Goal: Task Accomplishment & Management: Use online tool/utility

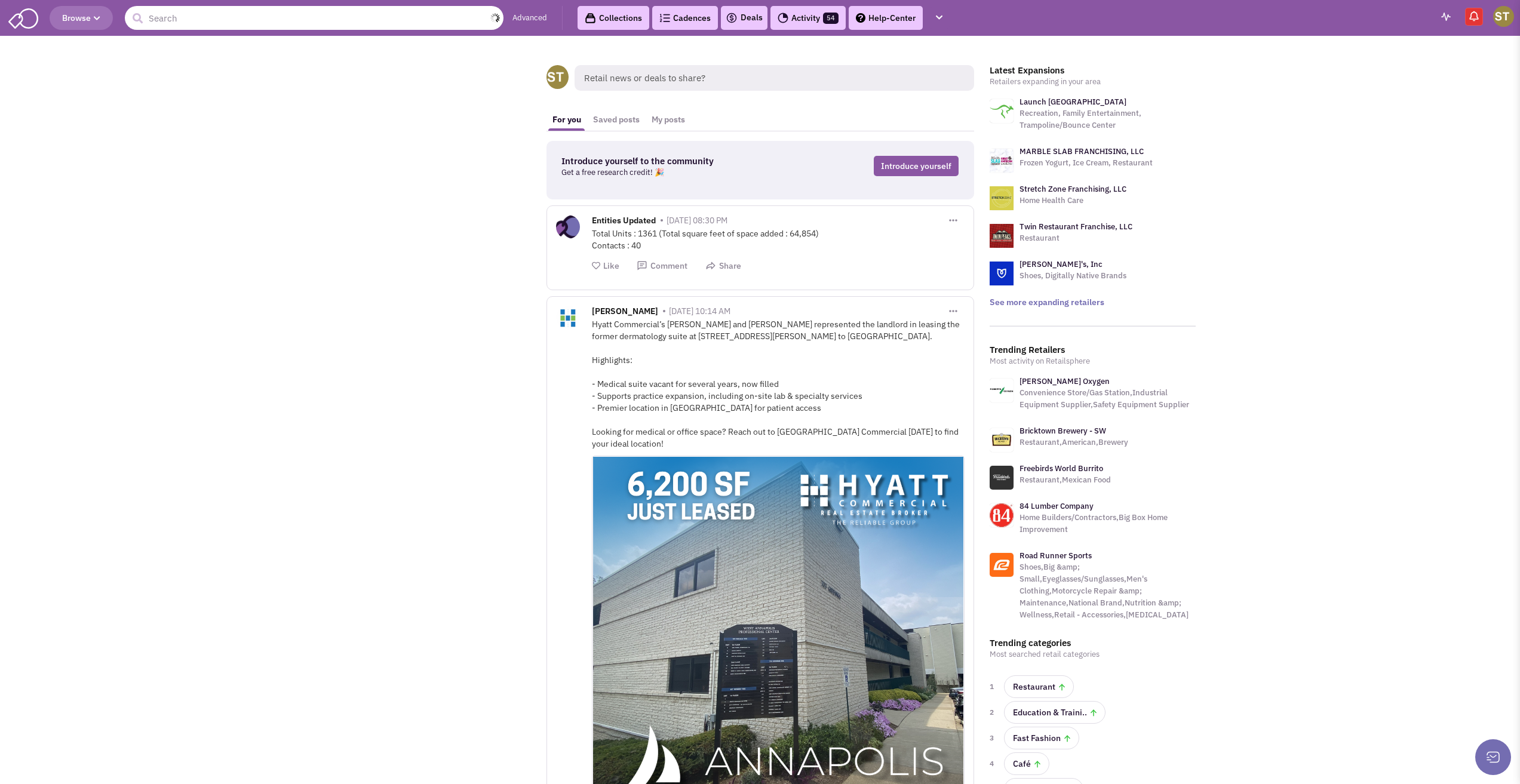
click at [221, 9] on input "text" at bounding box center [314, 18] width 378 height 24
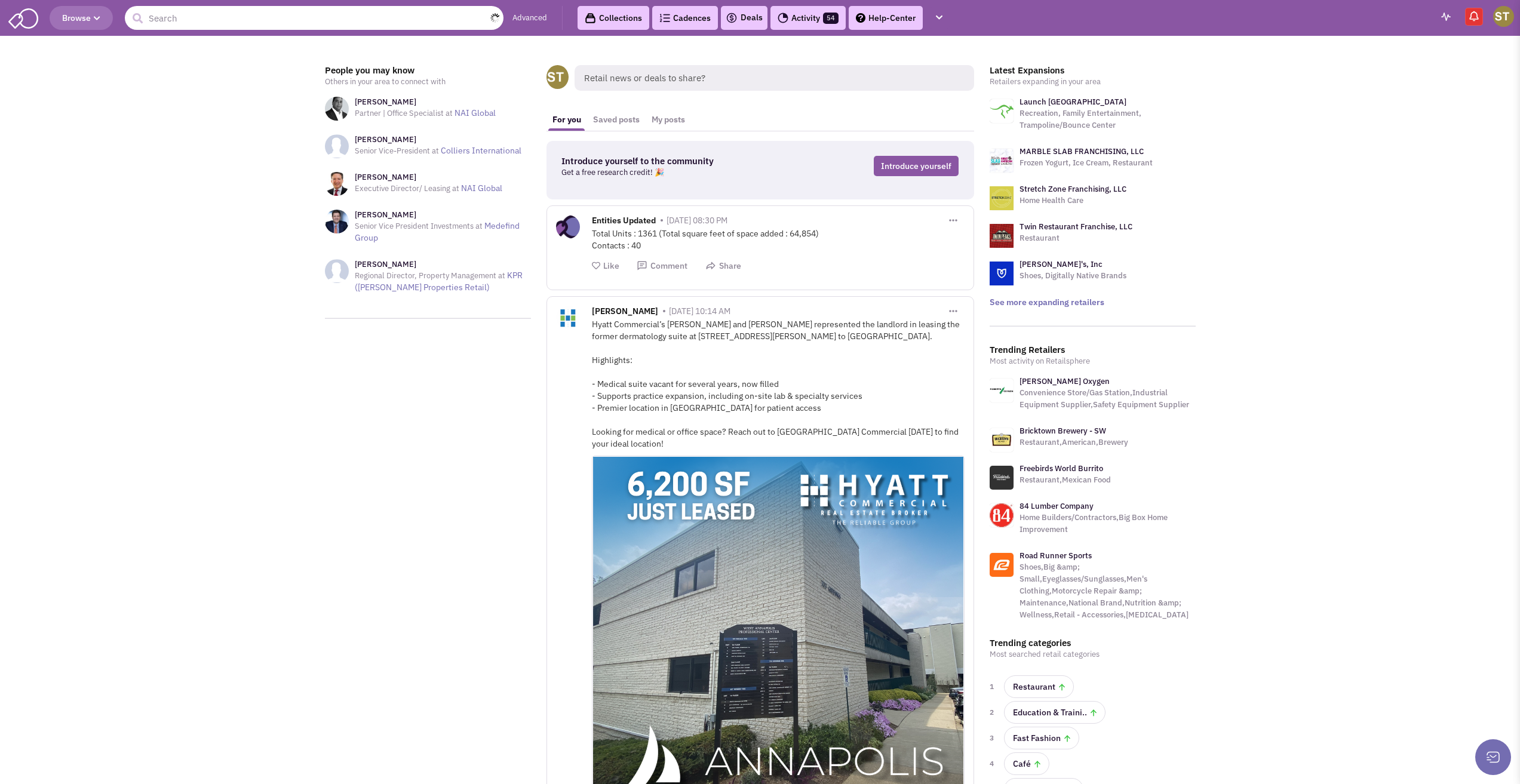
click at [209, 18] on input "text" at bounding box center [314, 18] width 378 height 24
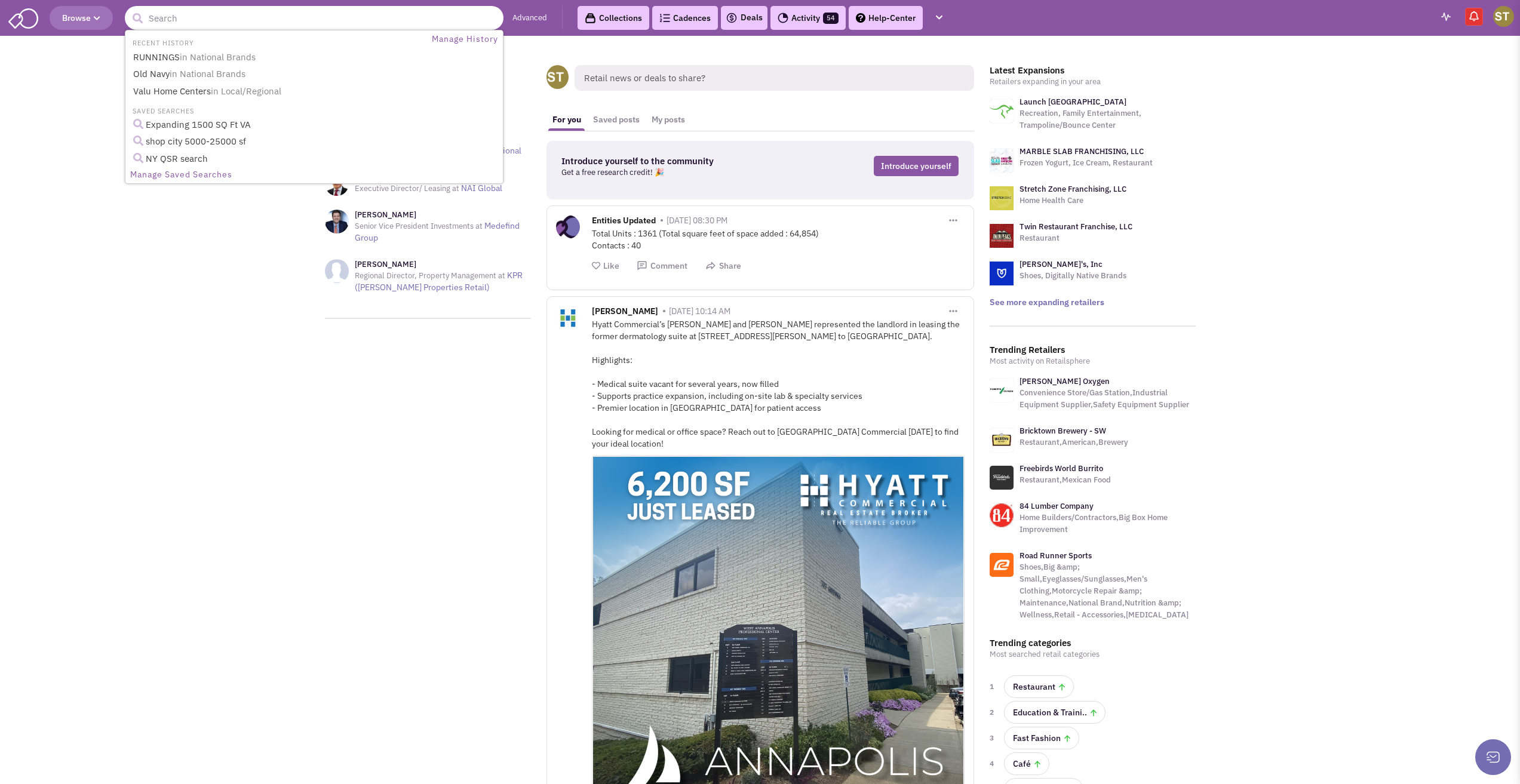
click at [280, 15] on input "text" at bounding box center [314, 18] width 378 height 24
type input "aldi"
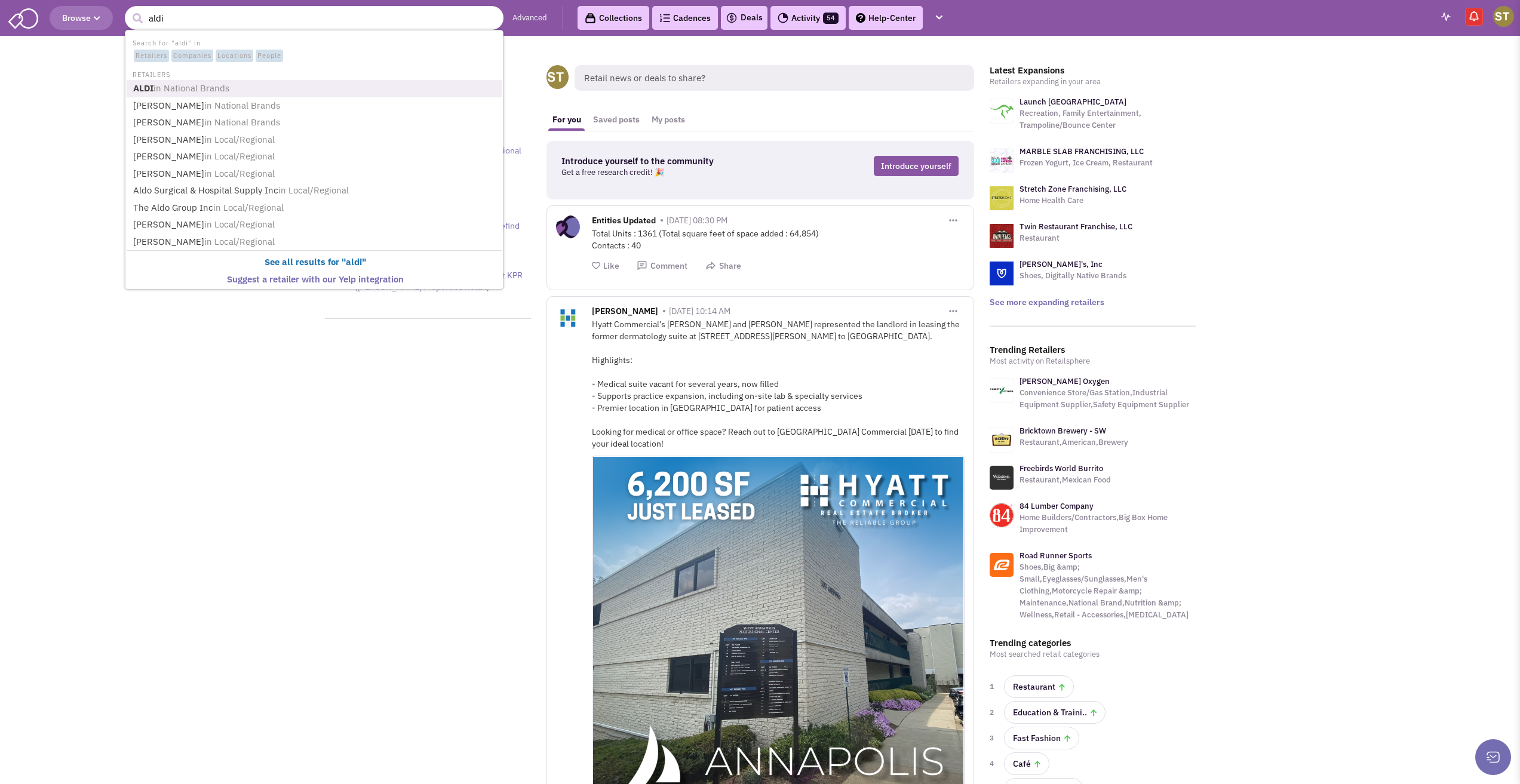
click at [187, 92] on span "in National Brands" at bounding box center [192, 88] width 76 height 11
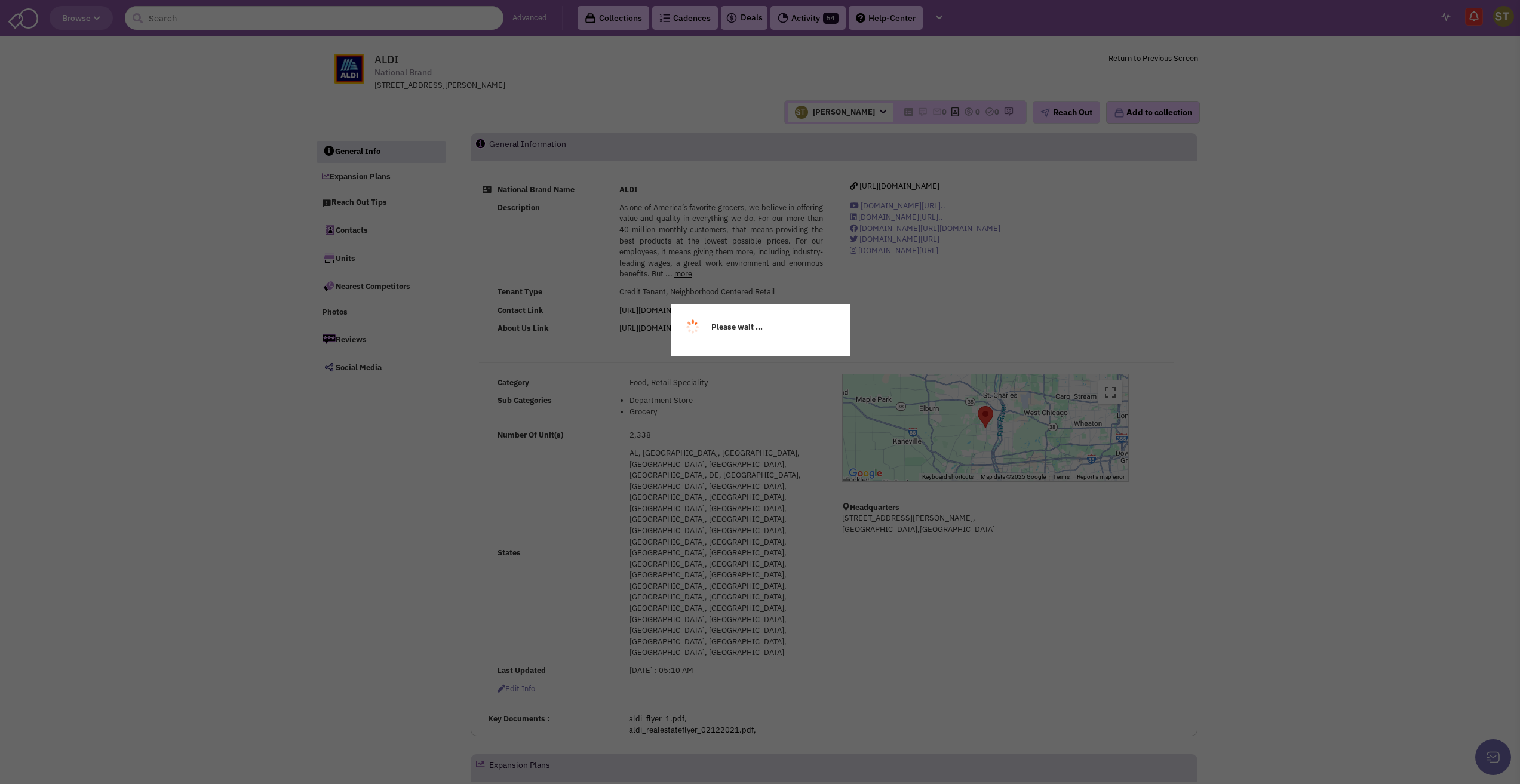
select select
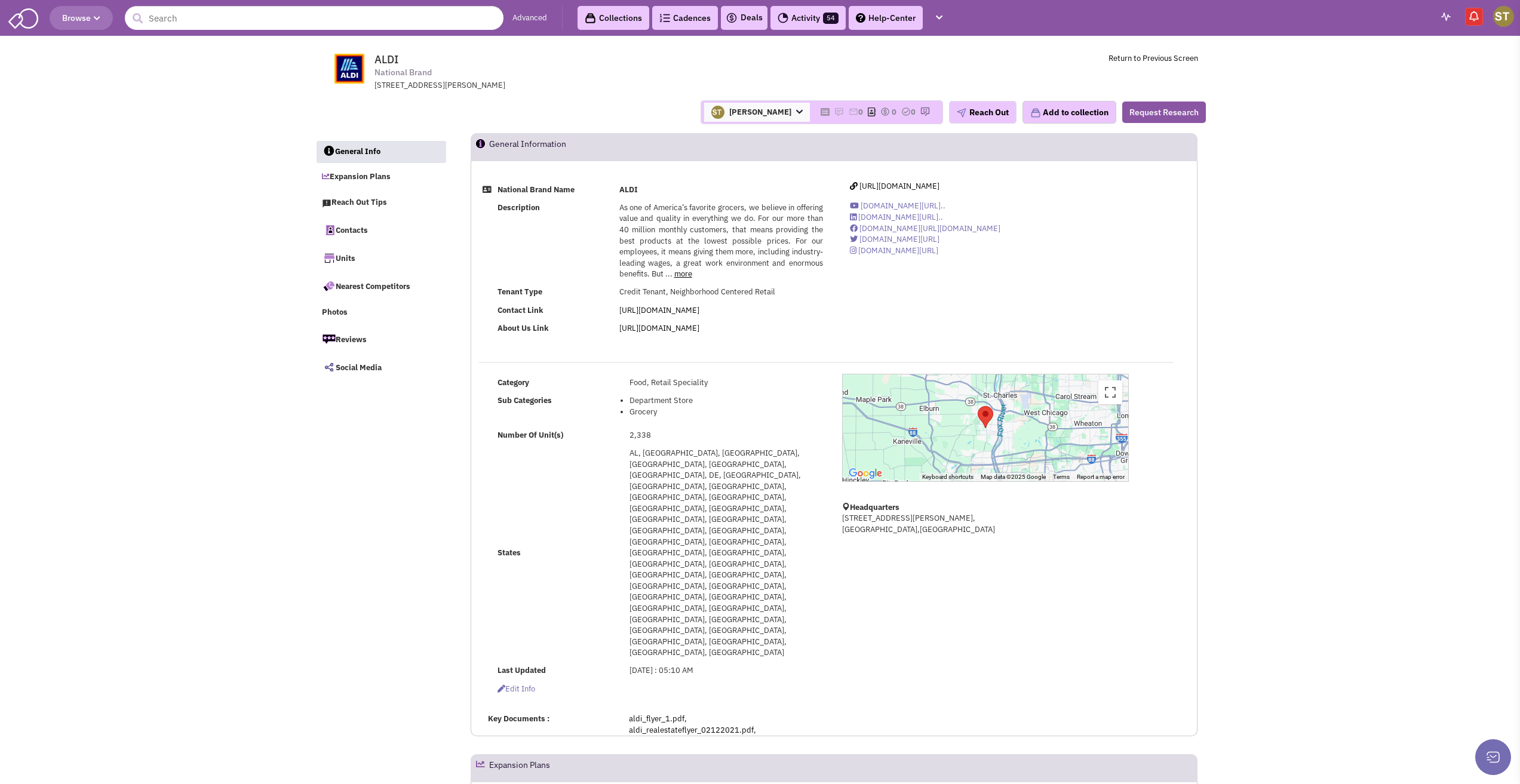
select select
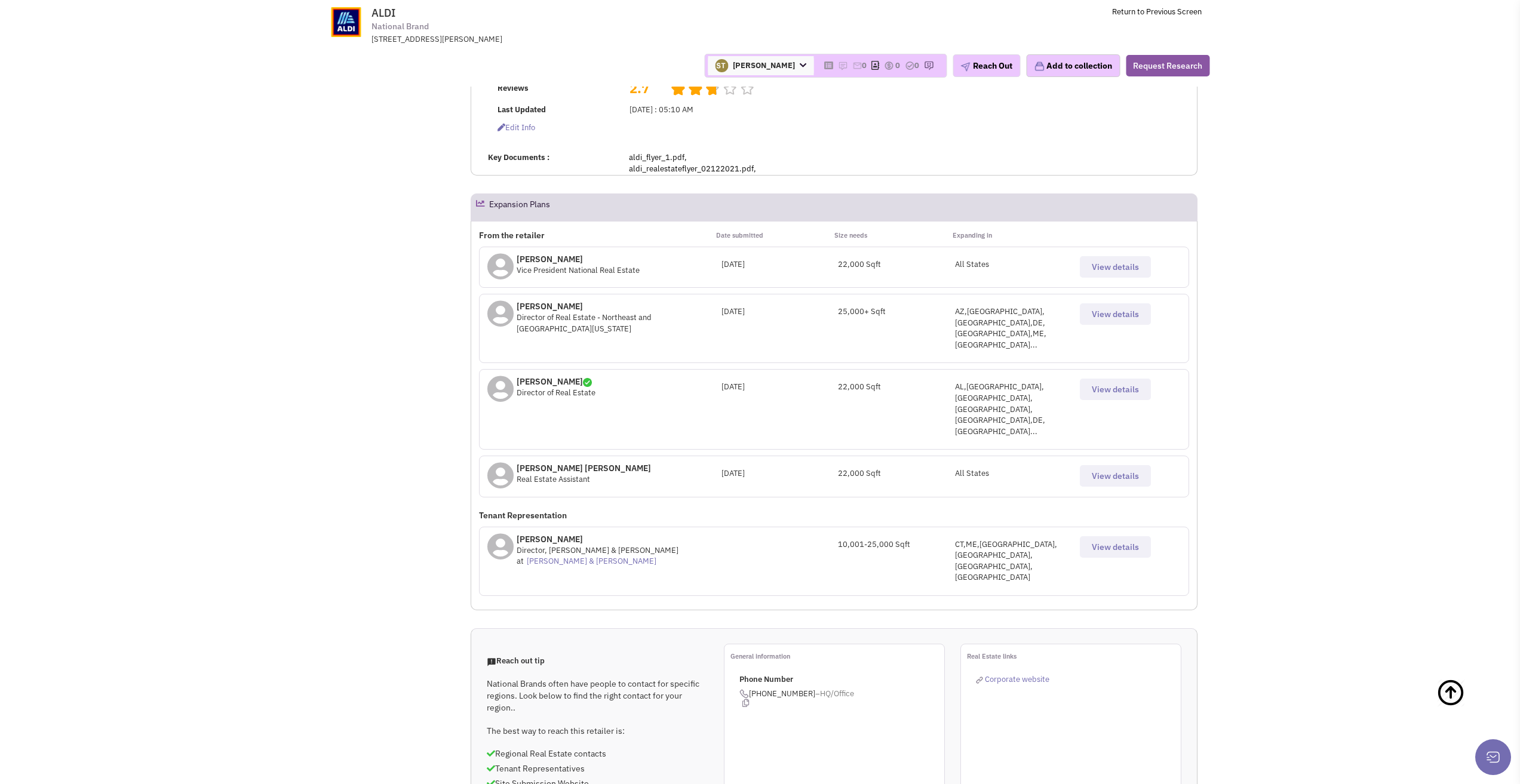
scroll to position [658, 0]
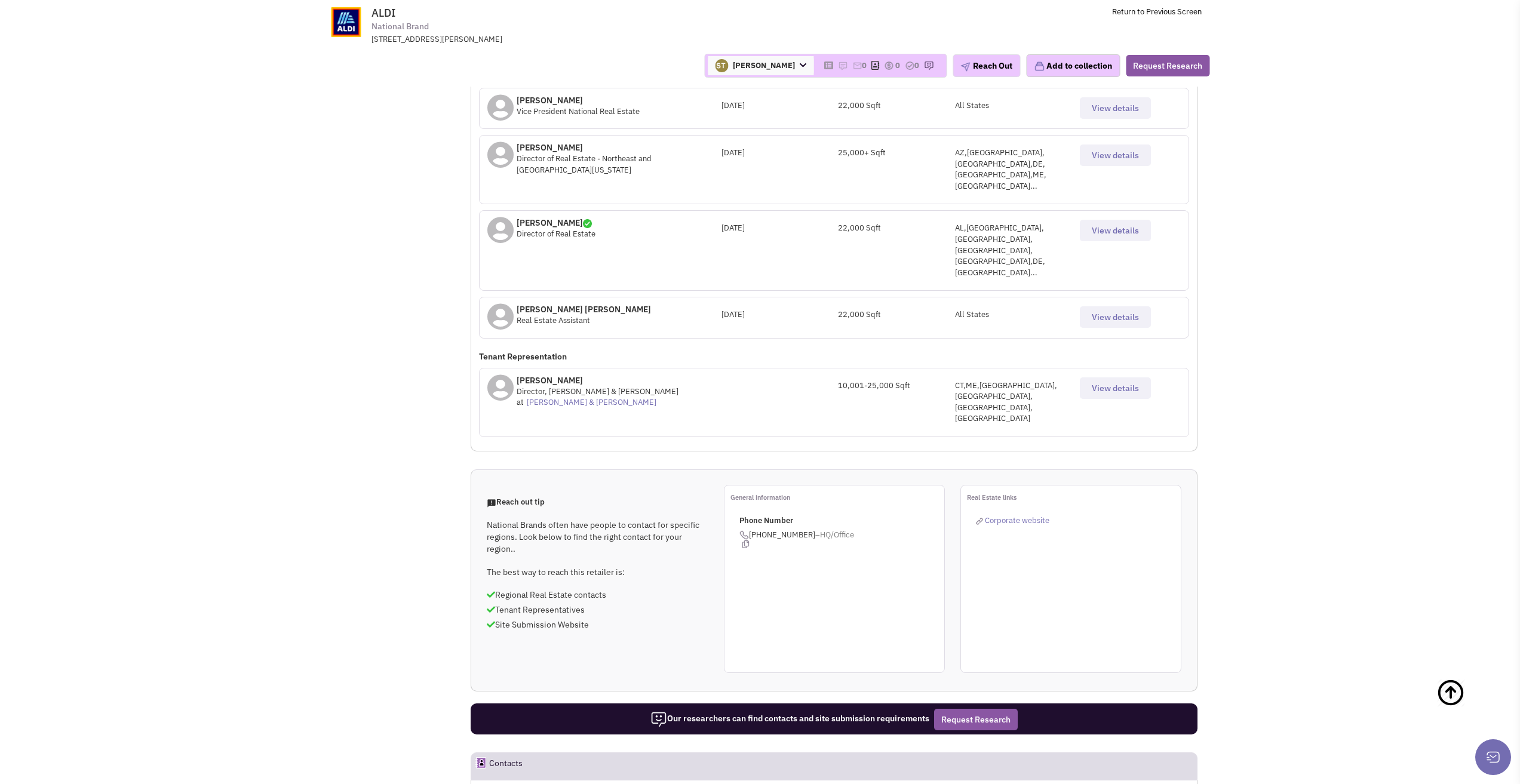
click at [711, 783] on button "All contacts" at bounding box center [686, 799] width 58 height 13
select select "1"
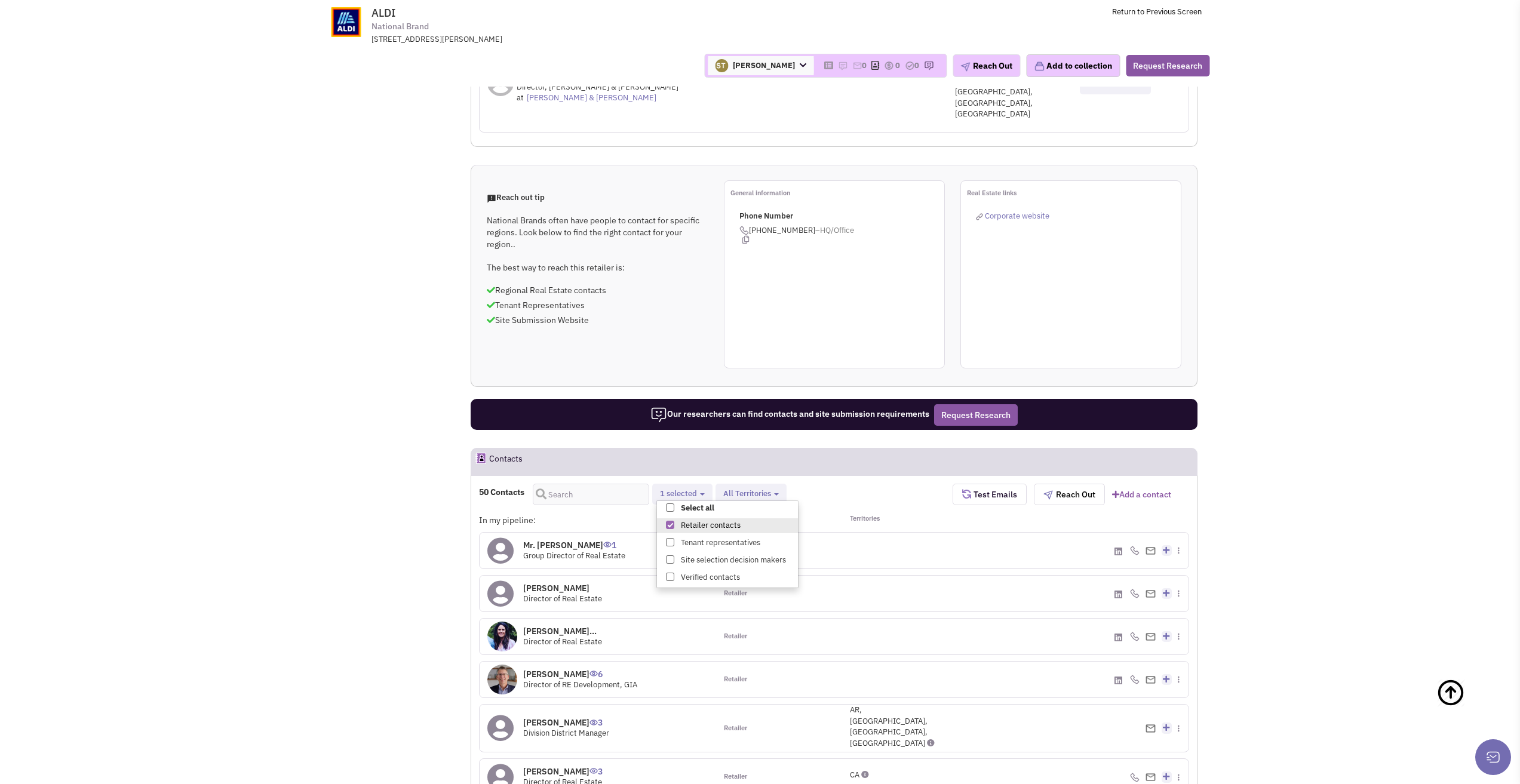
scroll to position [1016, 0]
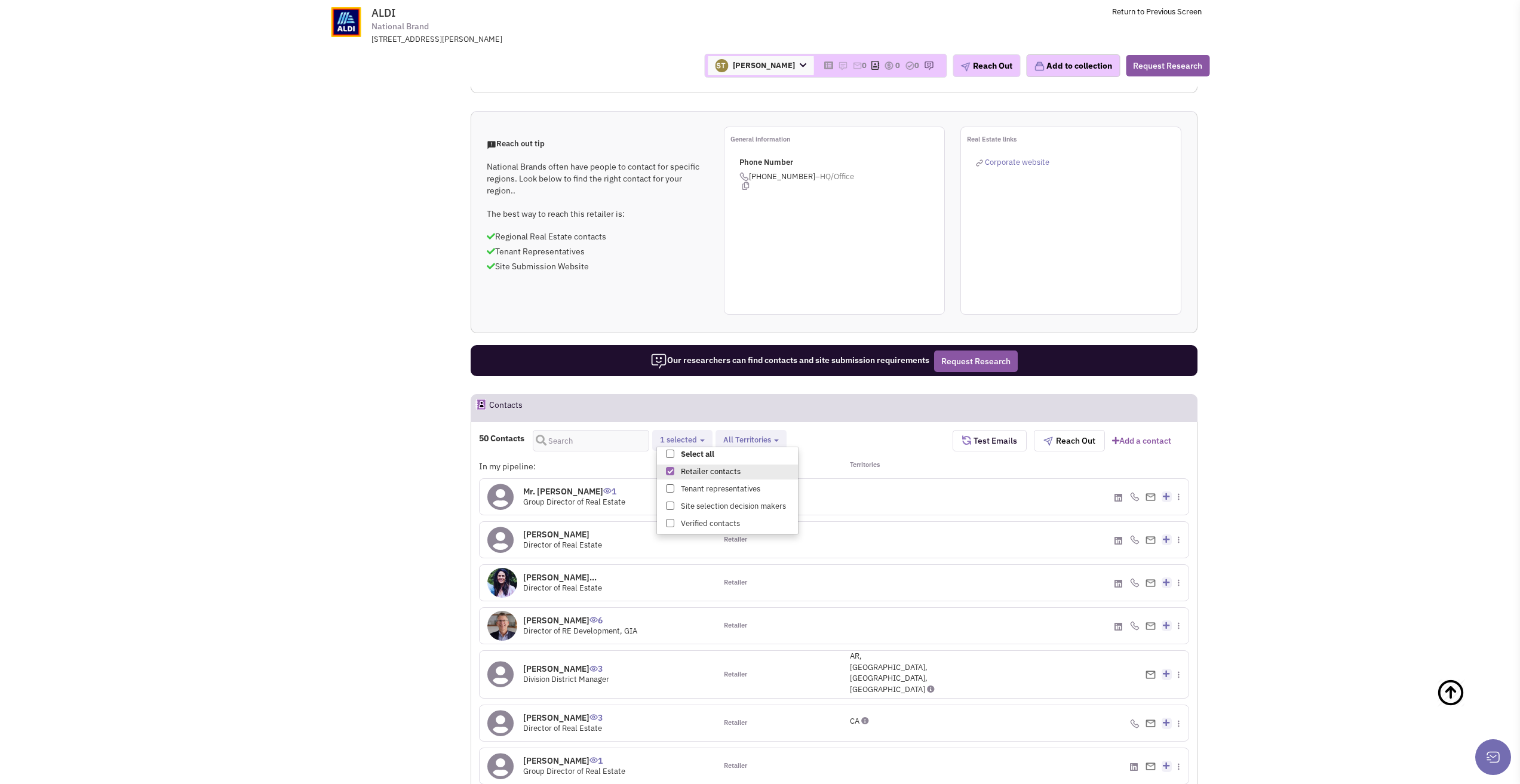
click at [782, 651] on div "Retailer" at bounding box center [775, 674] width 118 height 47
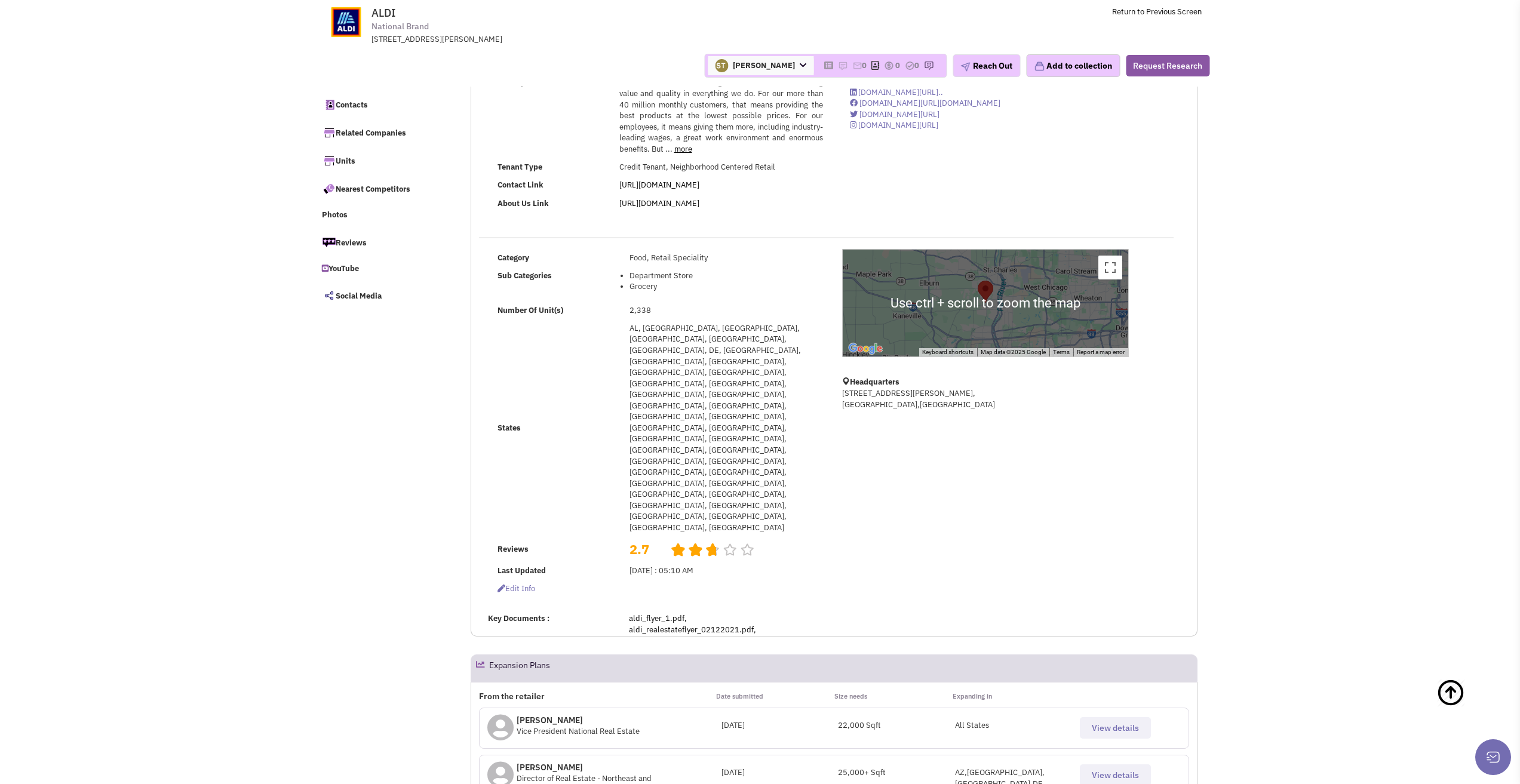
scroll to position [0, 0]
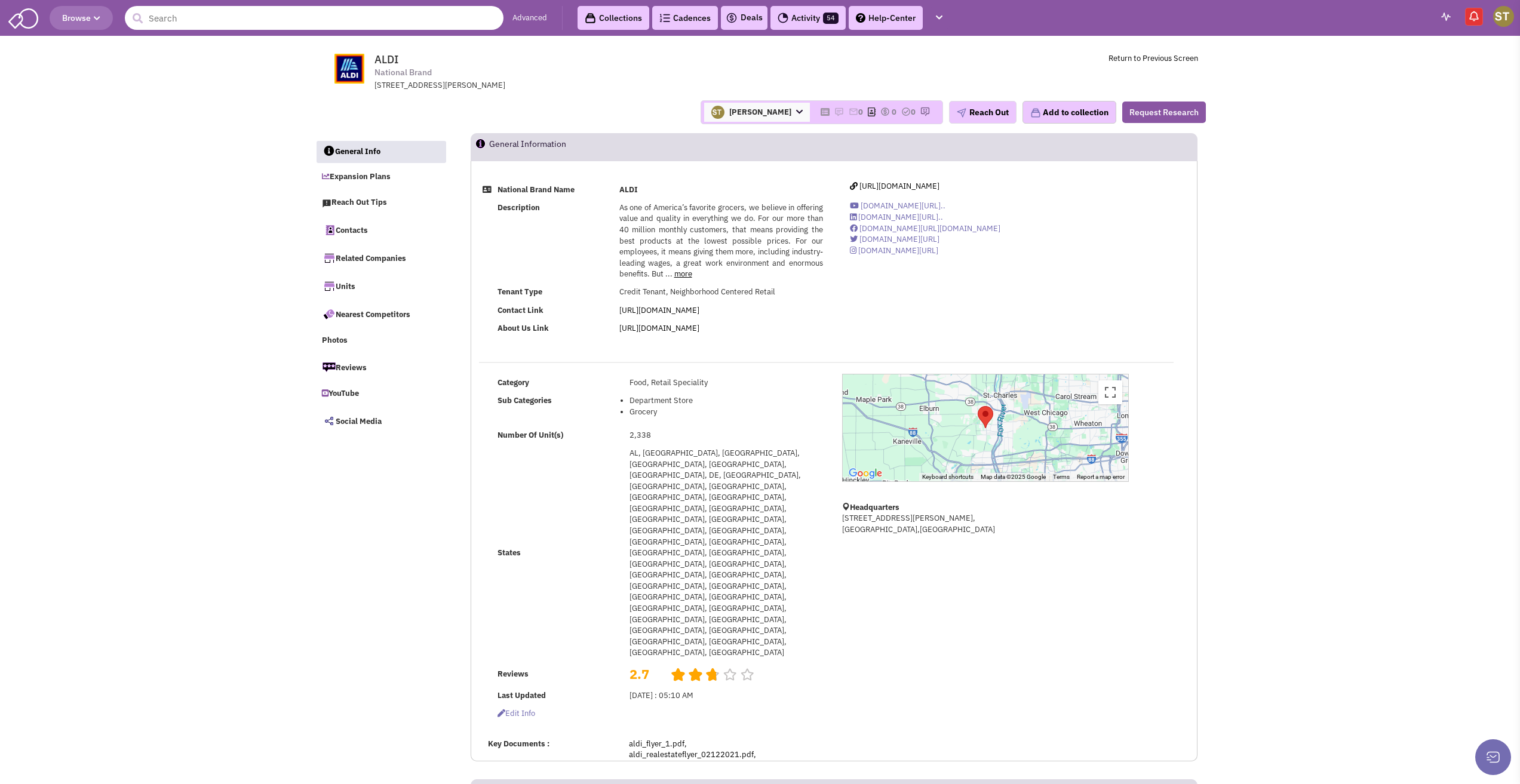
click at [273, 17] on input "text" at bounding box center [314, 18] width 378 height 24
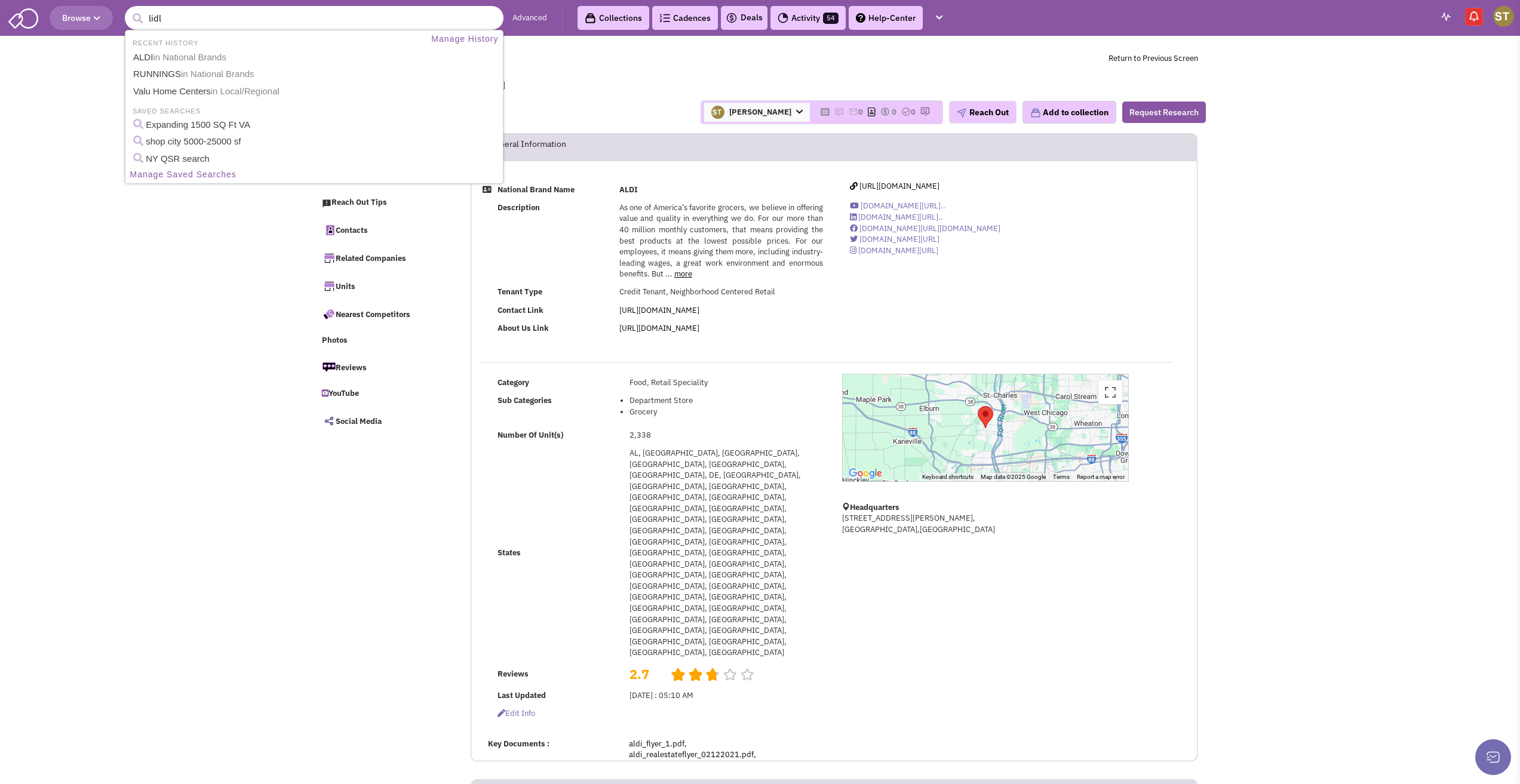
type input "lidl"
click at [129, 10] on button "submit" at bounding box center [137, 19] width 18 height 18
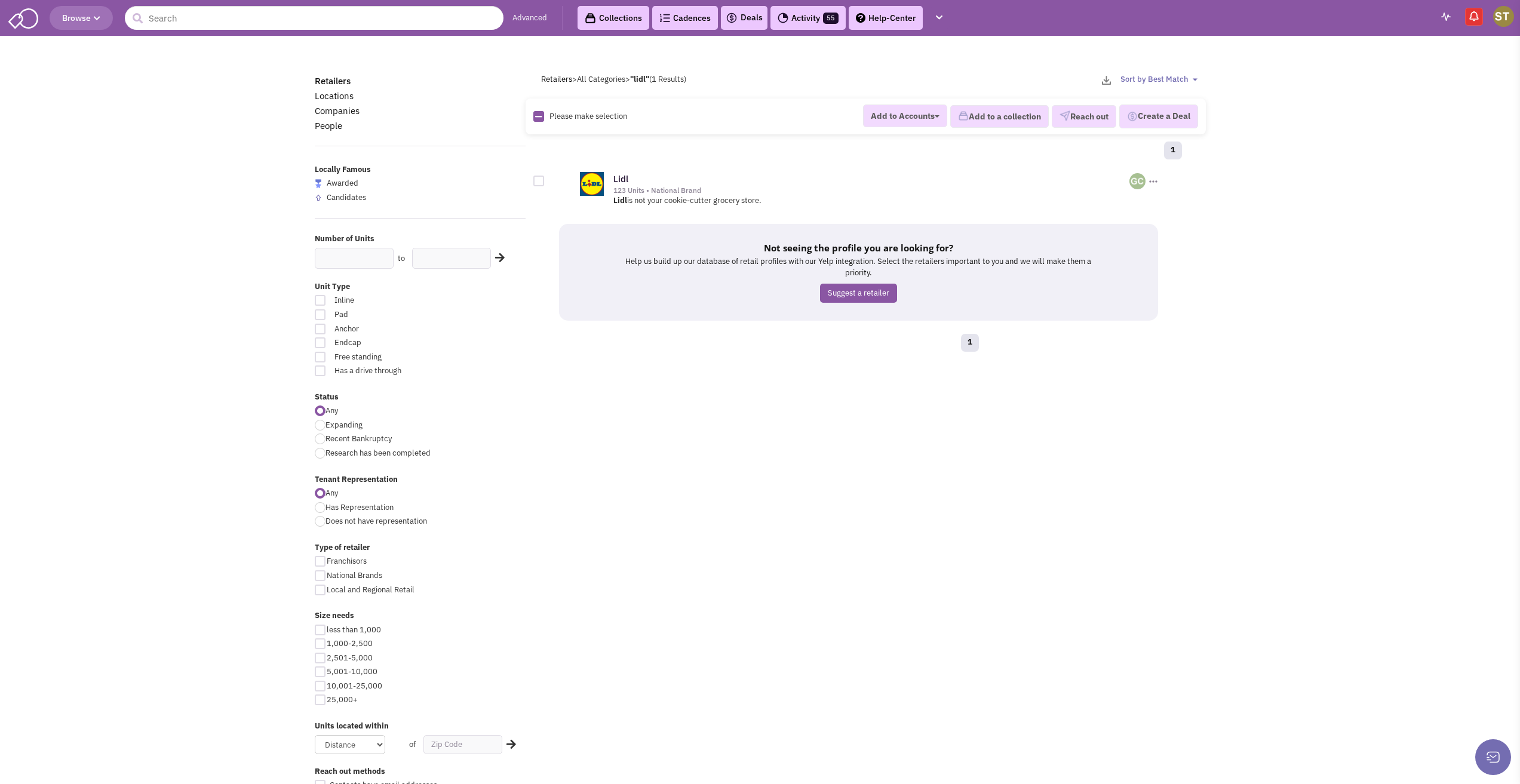
click at [614, 192] on div "Lidl 123 Units • National Brand" at bounding box center [859, 188] width 602 height 36
click at [589, 177] on img at bounding box center [592, 184] width 24 height 24
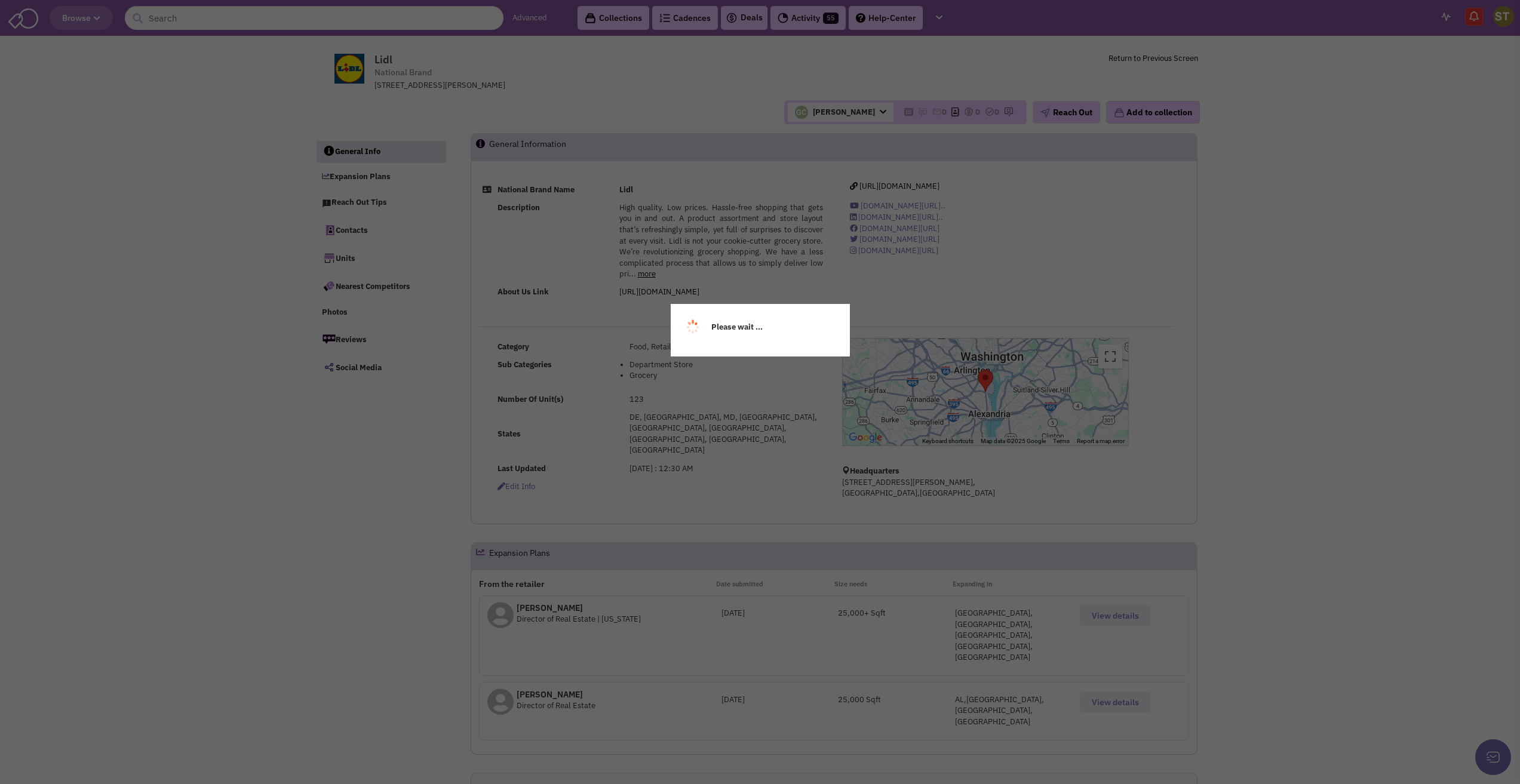
select select
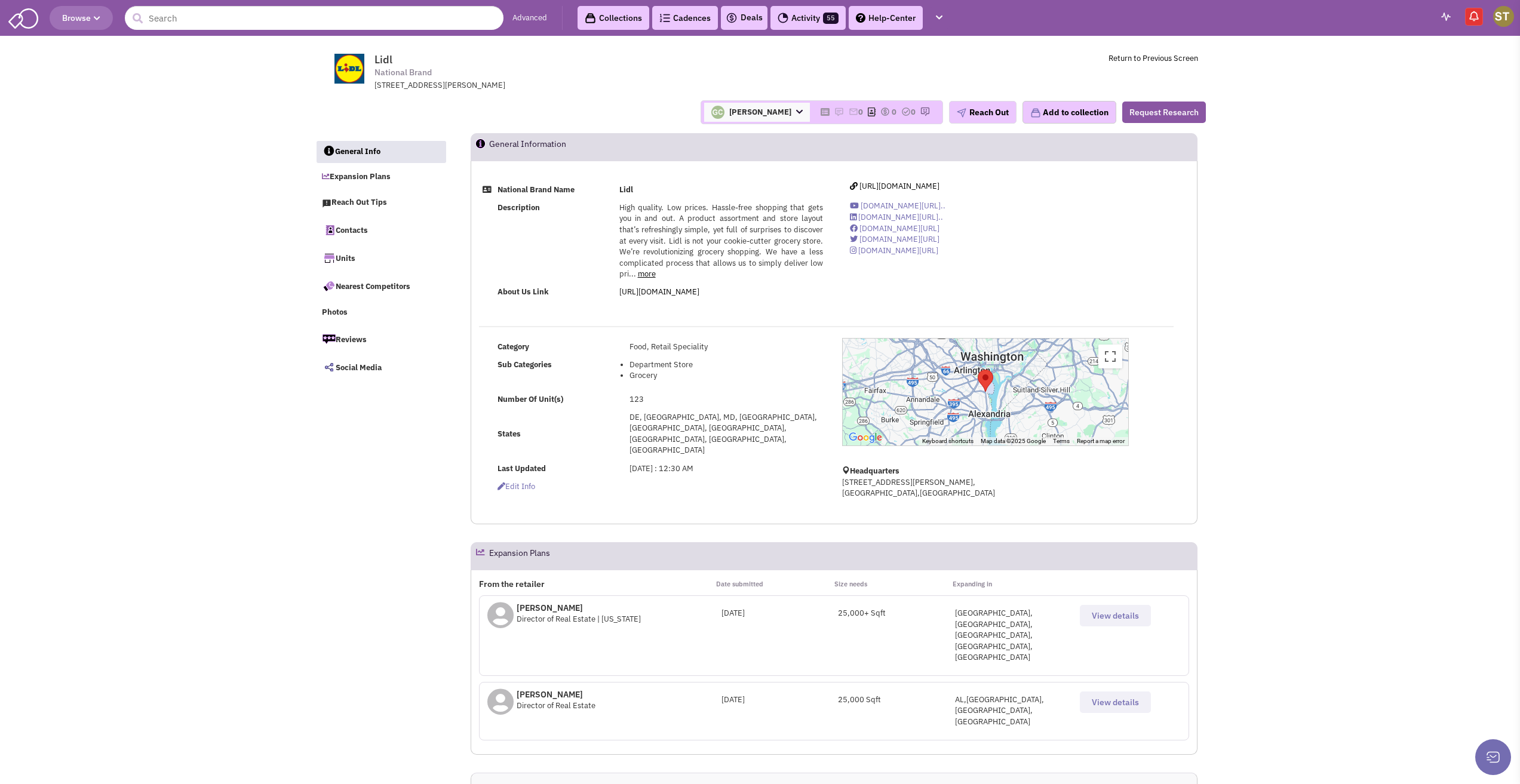
select select
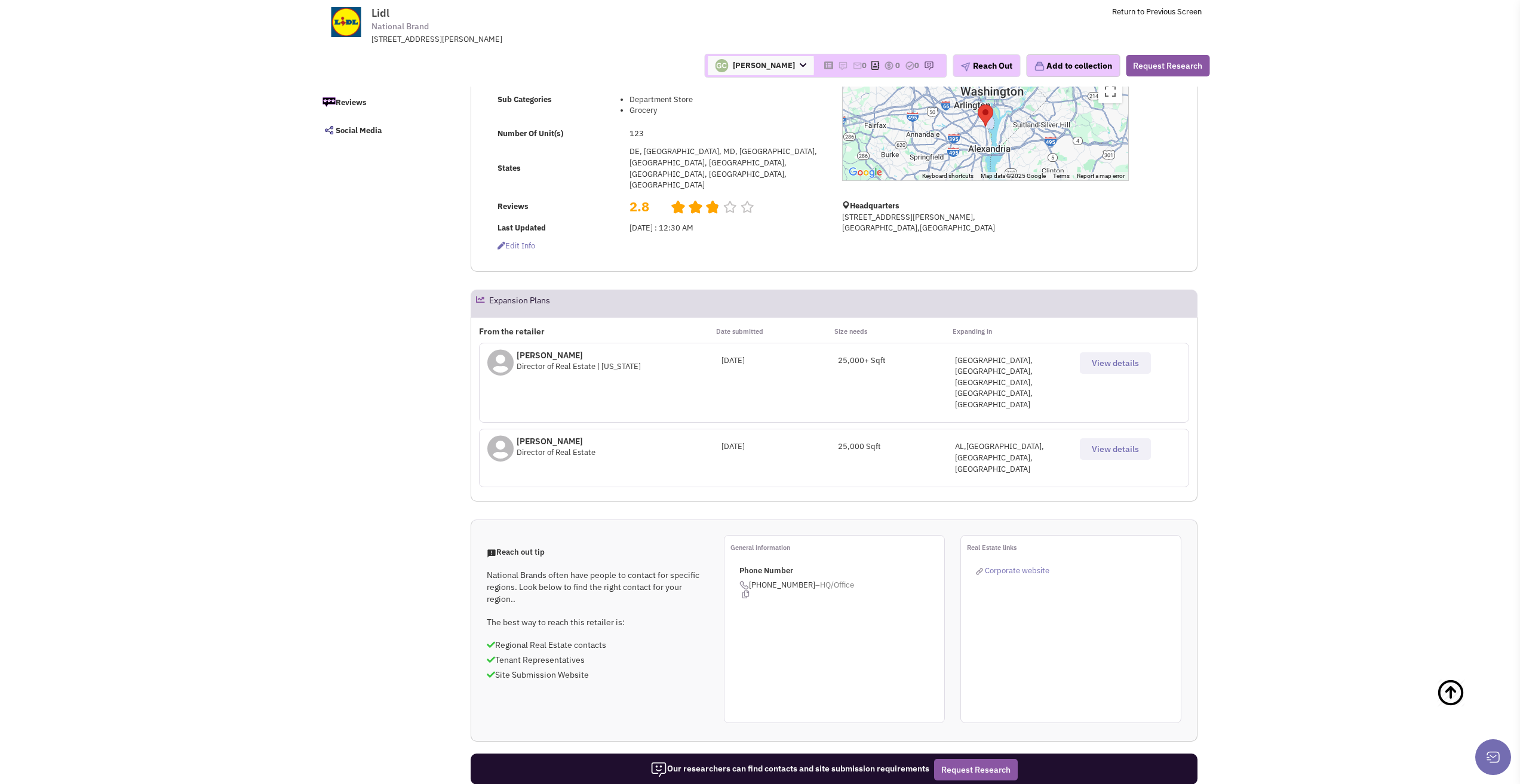
scroll to position [179, 0]
click at [1125, 443] on span "View details" at bounding box center [1115, 448] width 47 height 11
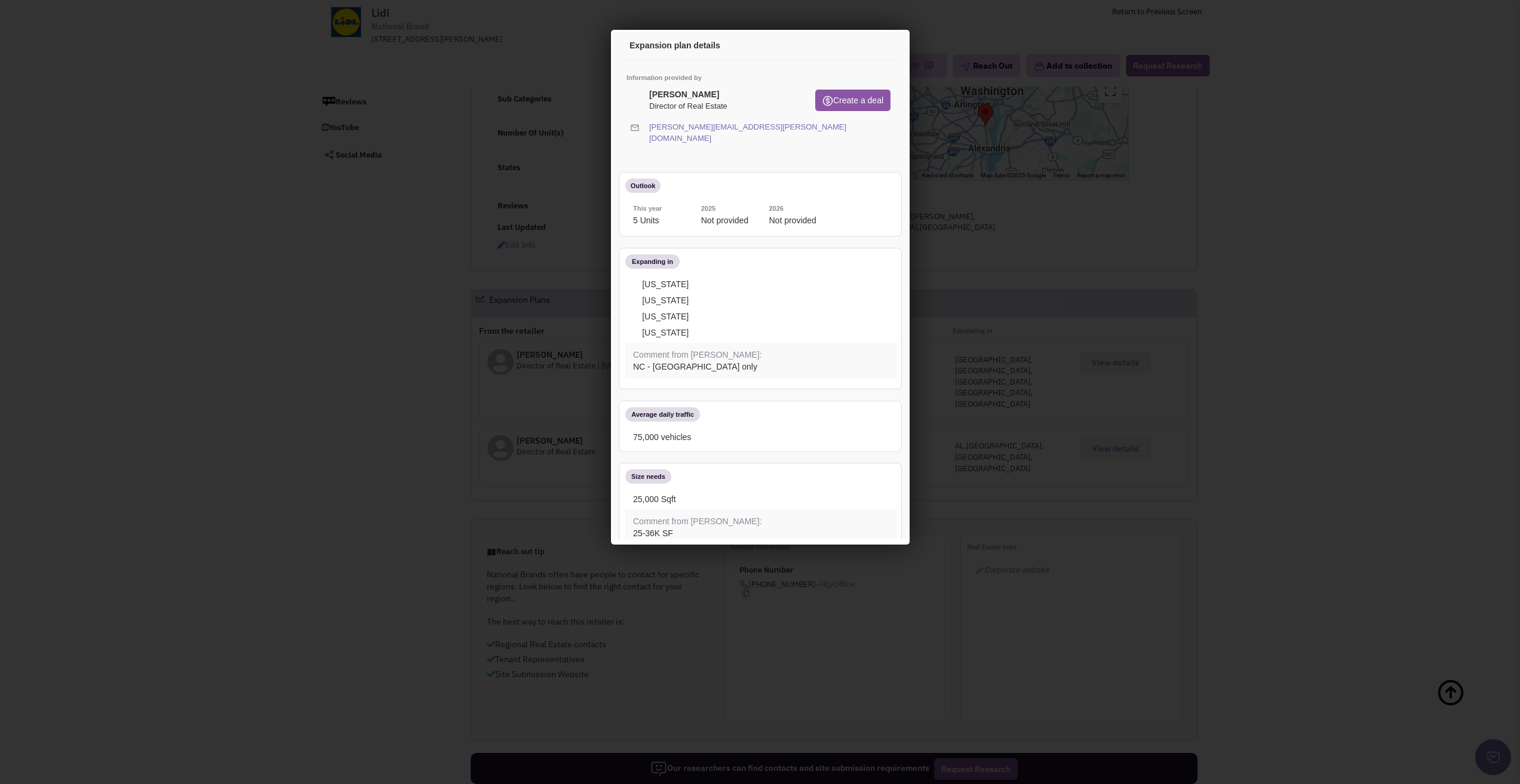
scroll to position [0, 0]
click at [852, 104] on button "Create a deal" at bounding box center [850, 99] width 75 height 22
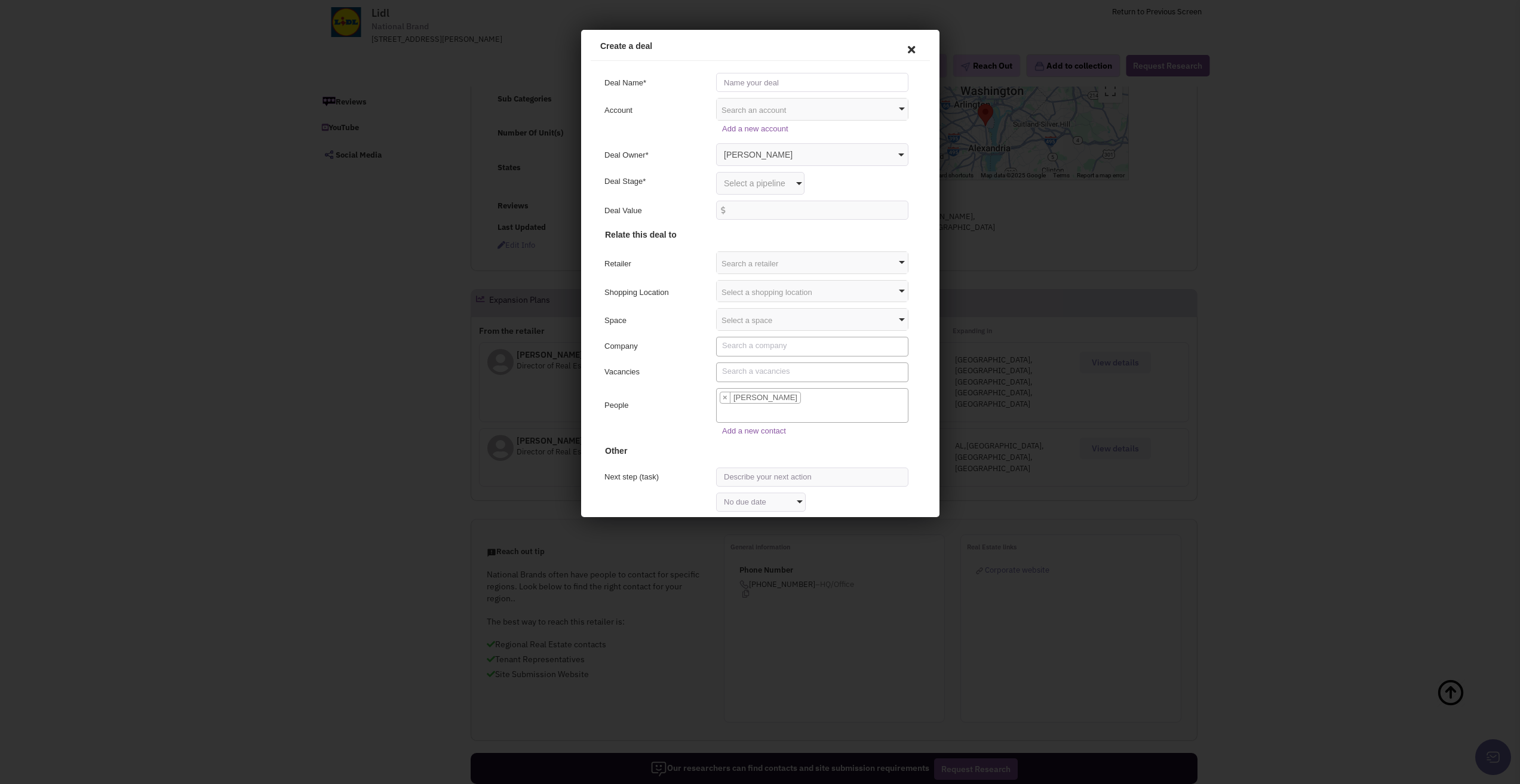
click at [765, 78] on input "text" at bounding box center [810, 81] width 192 height 19
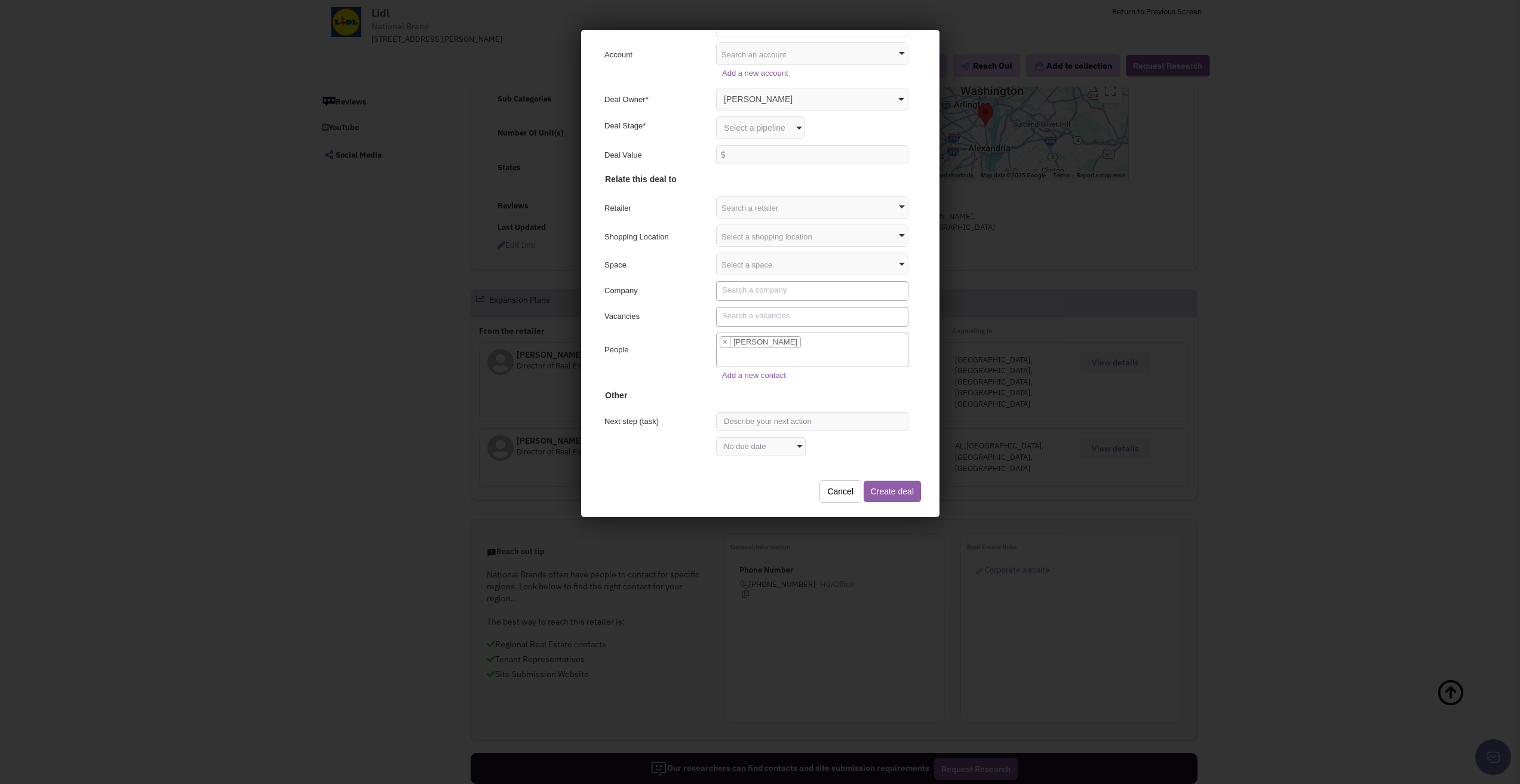
type input "Ellenwood"
click at [897, 483] on button "Create deal" at bounding box center [889, 489] width 57 height 22
click at [1041, 373] on div at bounding box center [760, 392] width 1520 height 784
click at [872, 486] on button "Create deal" at bounding box center [889, 489] width 57 height 22
click at [794, 124] on span at bounding box center [796, 126] width 6 height 3
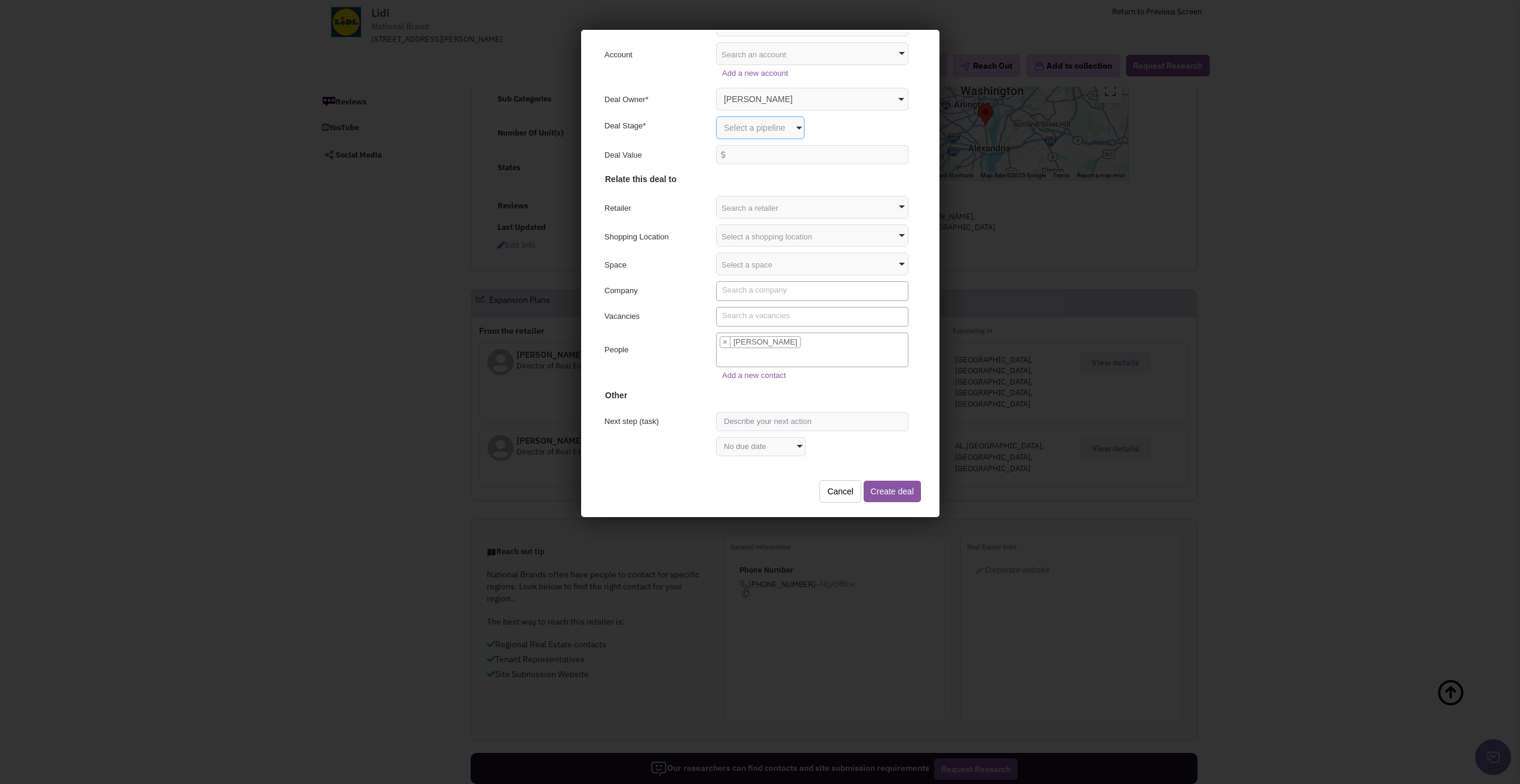
click at [787, 124] on select "Select a pipeline Team Deals" at bounding box center [758, 126] width 88 height 23
select select "13"
click at [714, 115] on select "Select a pipeline Team Deals" at bounding box center [758, 126] width 88 height 23
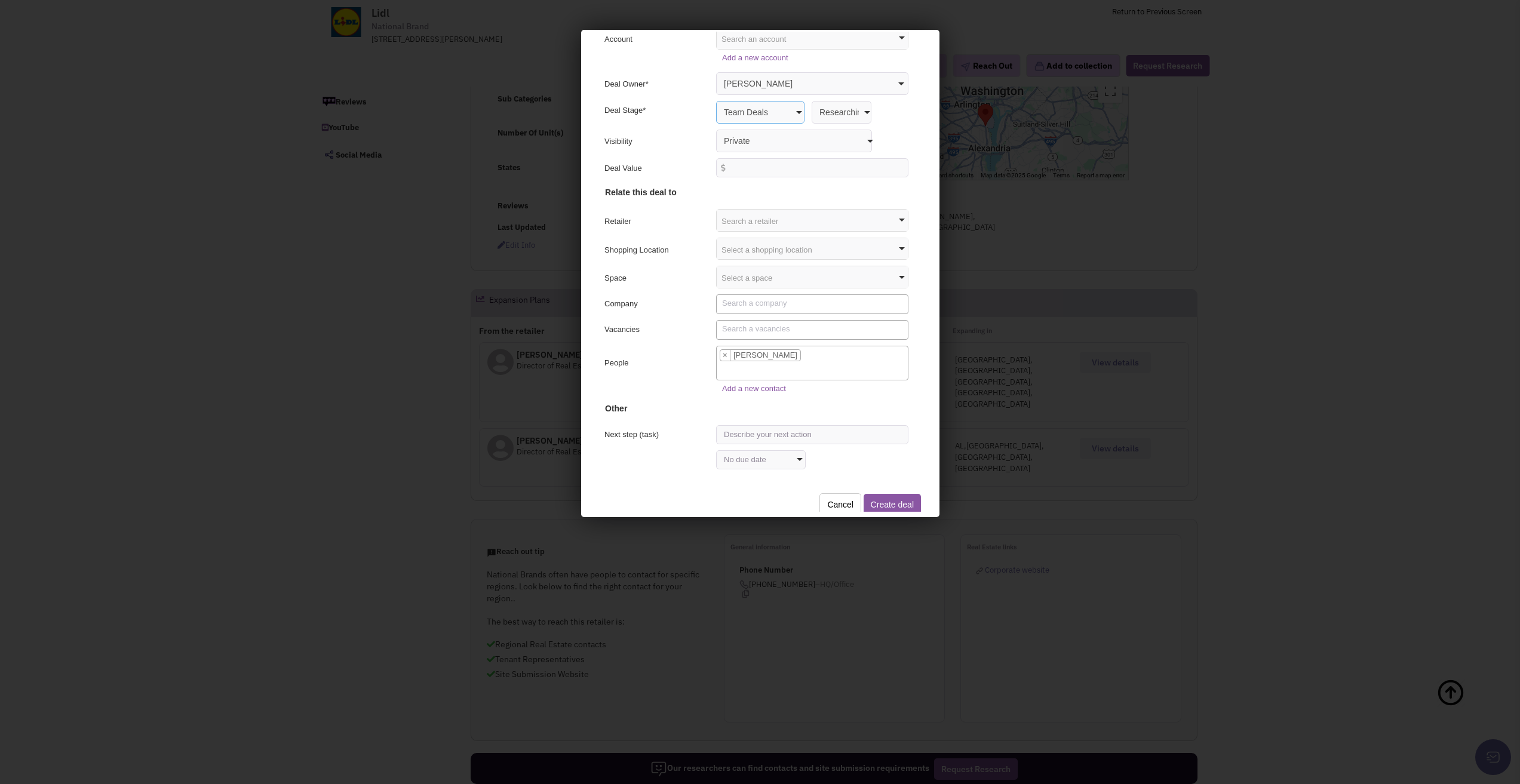
scroll to position [84, 0]
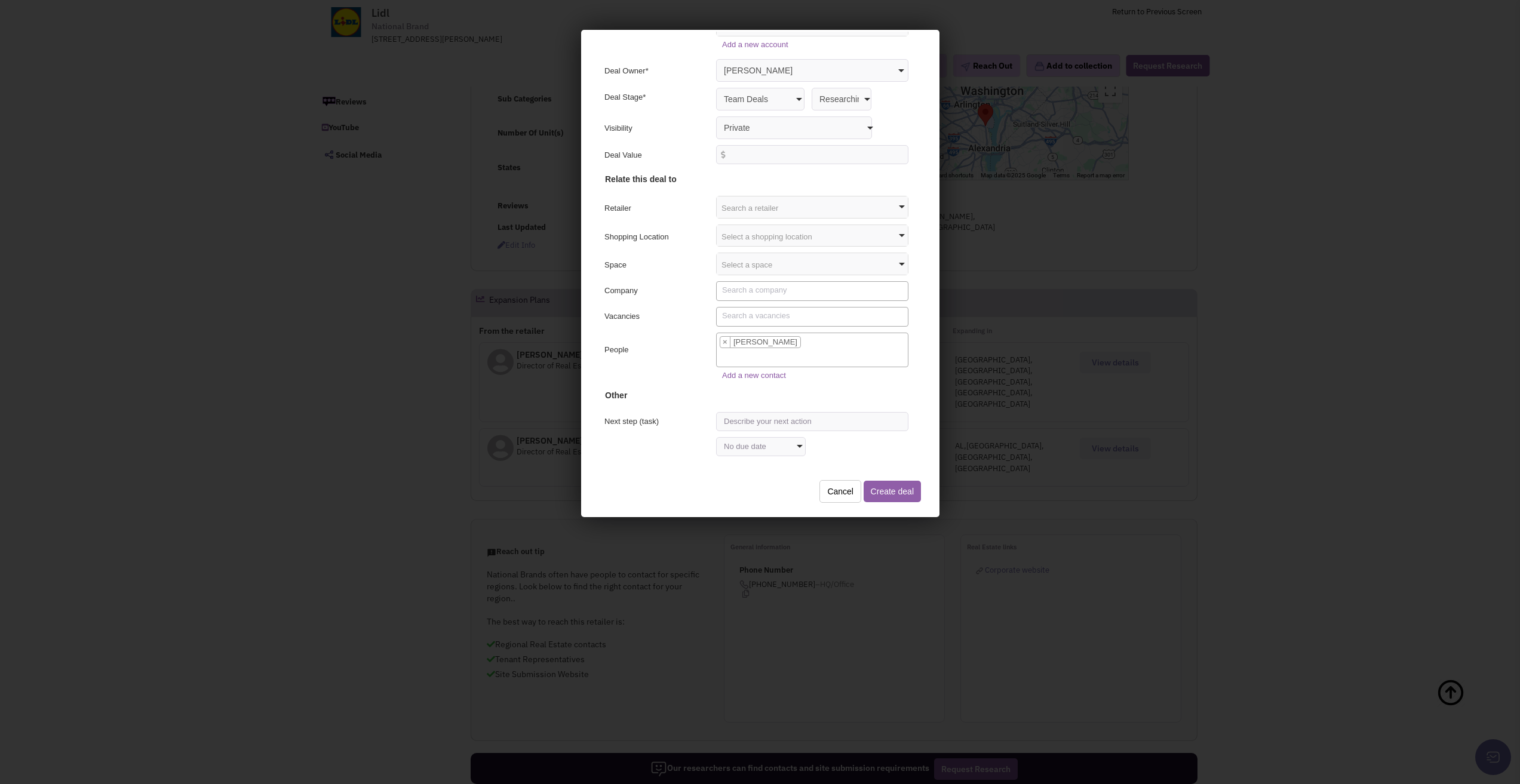
click at [886, 486] on button "Create deal" at bounding box center [889, 489] width 57 height 22
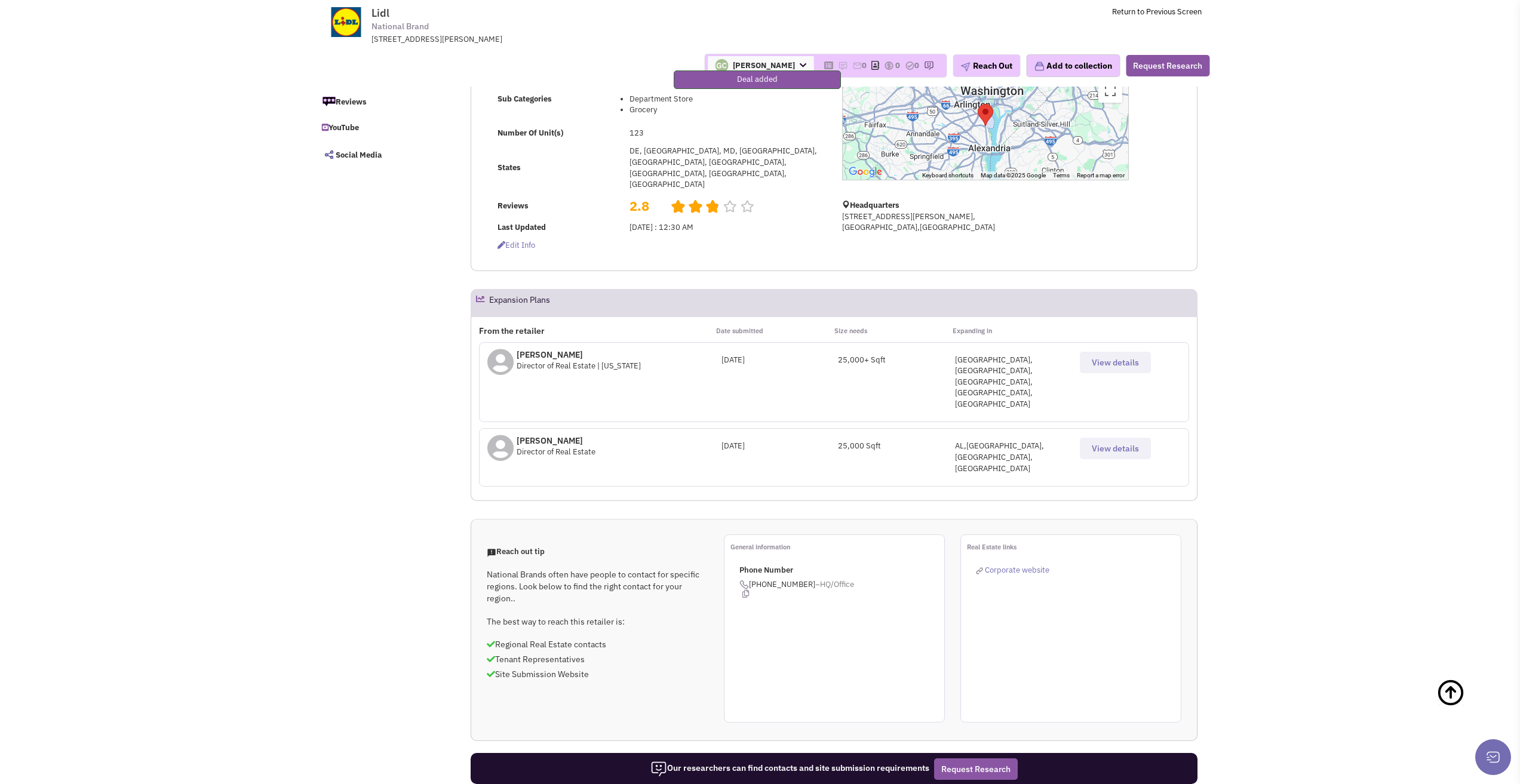
select select
click at [1102, 443] on span "View details" at bounding box center [1115, 448] width 47 height 11
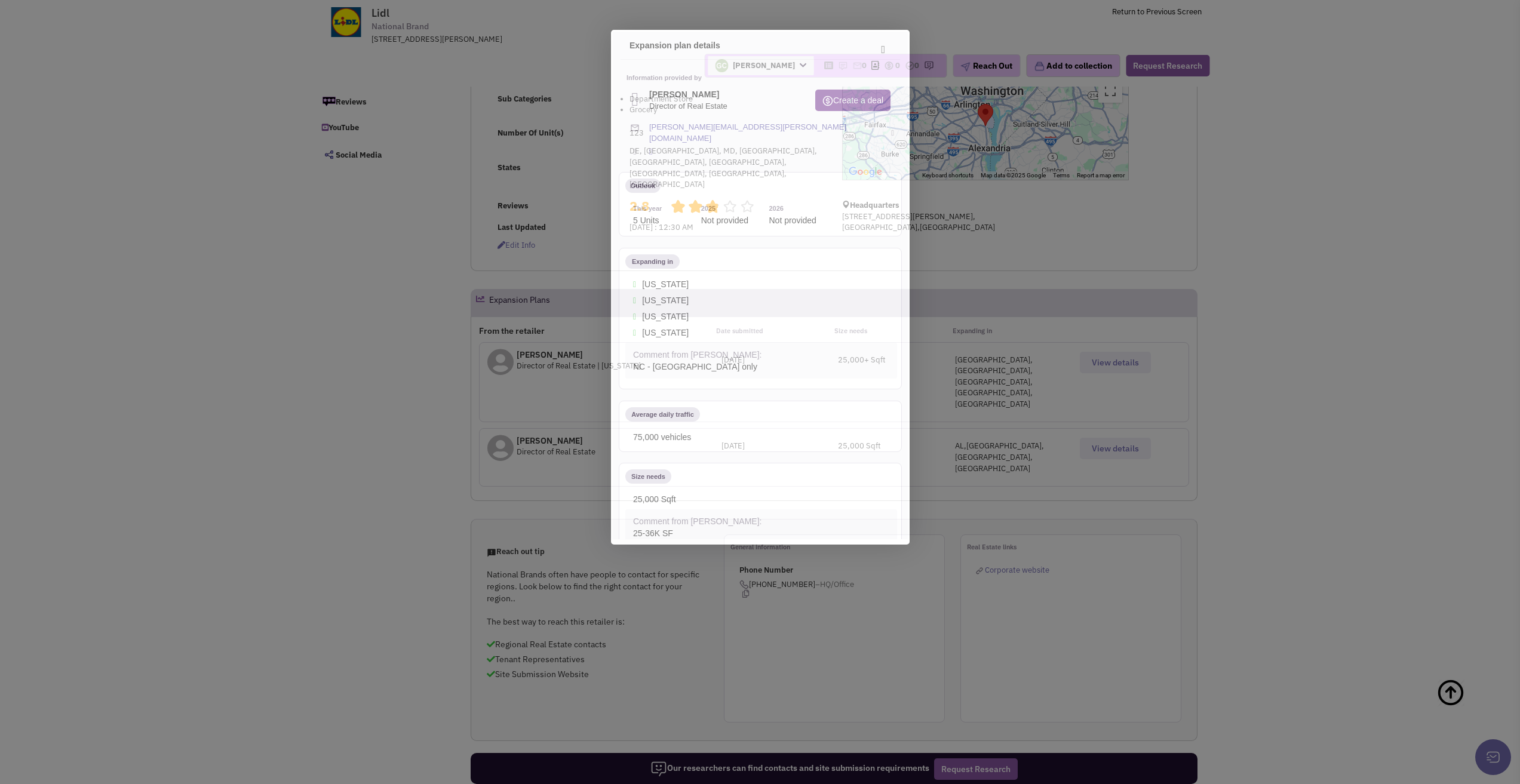
scroll to position [0, 0]
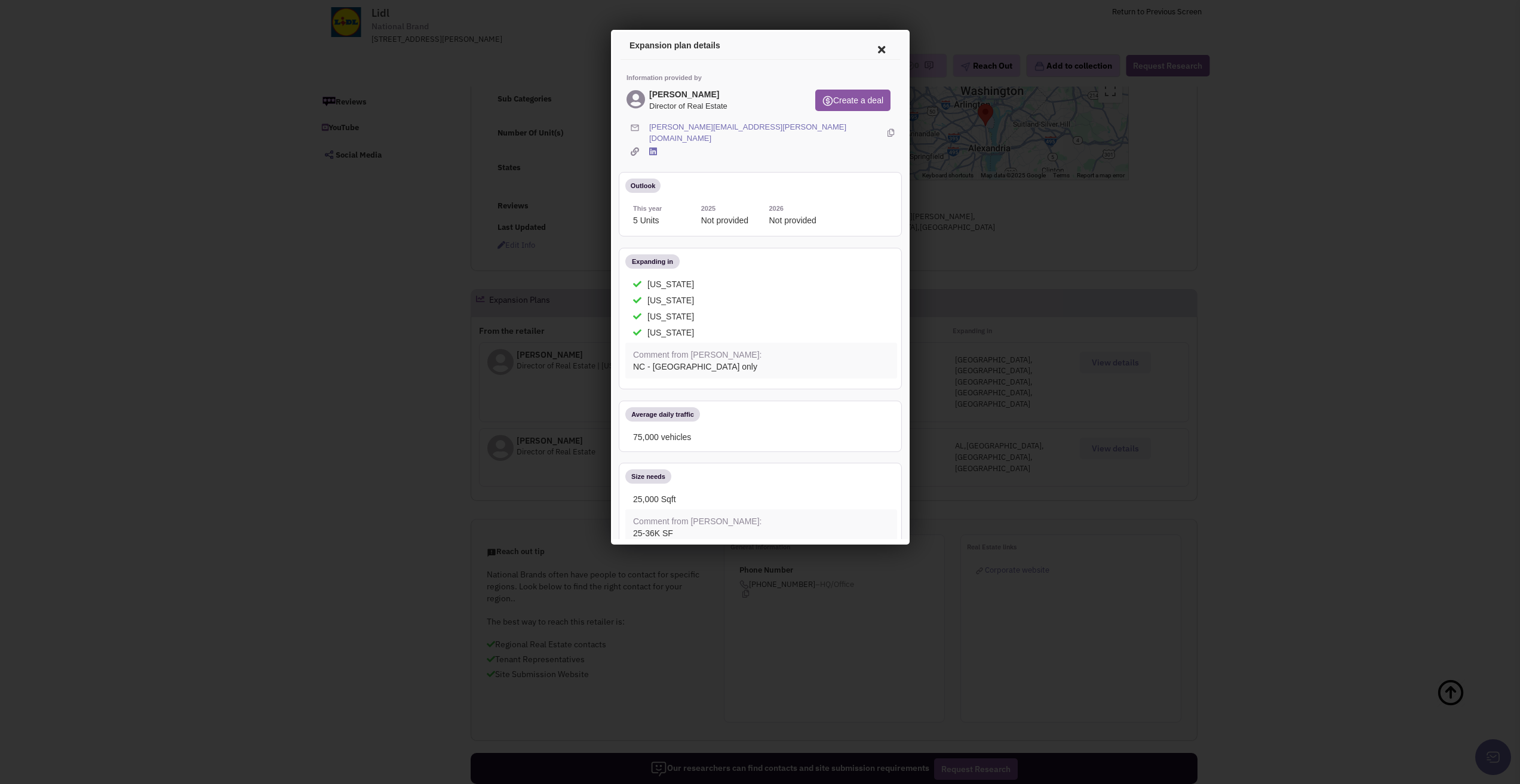
click at [874, 48] on icon at bounding box center [879, 47] width 25 height 28
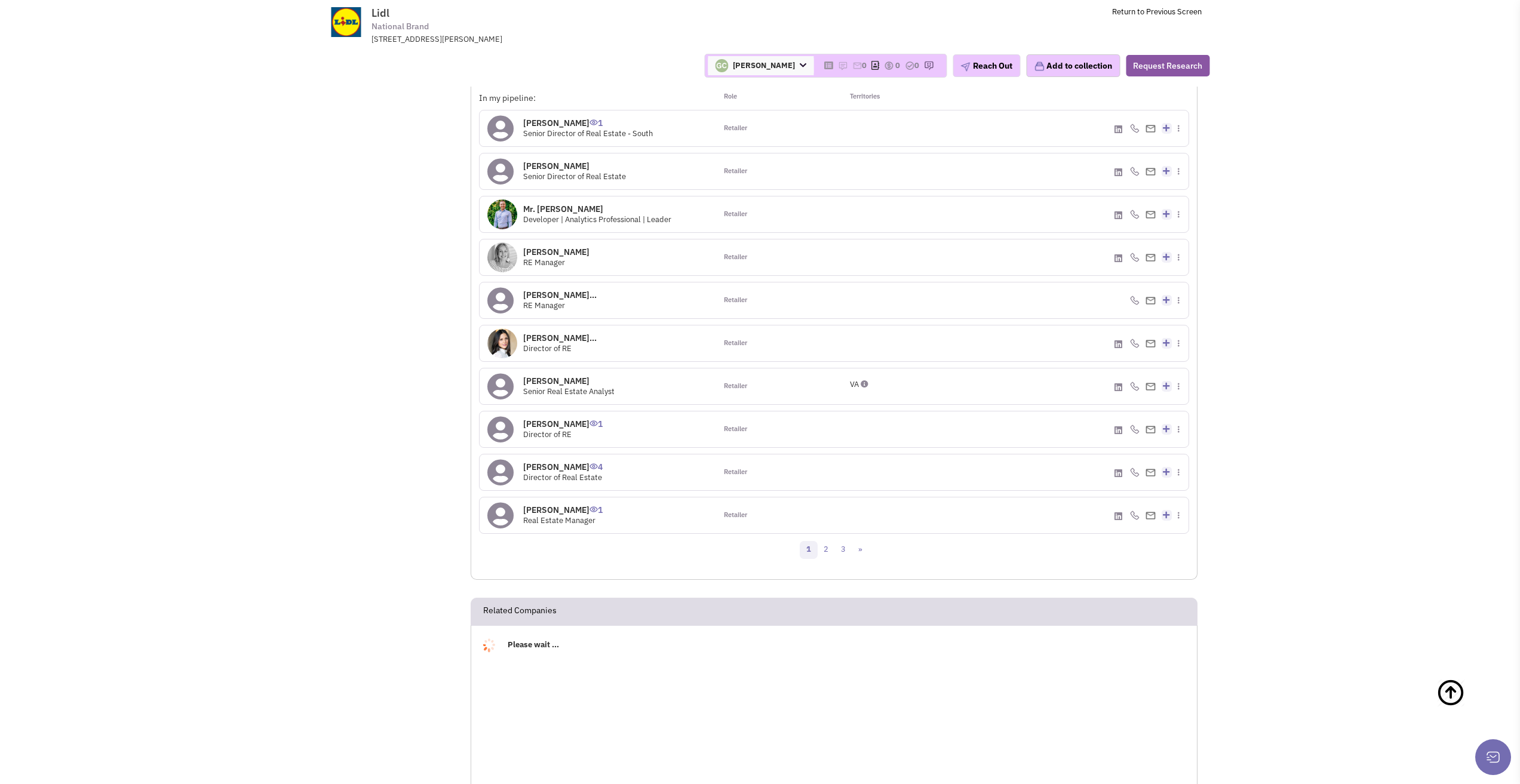
scroll to position [1015, 0]
